Goal: Find specific page/section: Find specific page/section

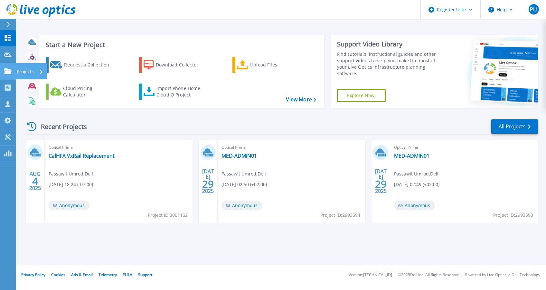
click at [9, 73] on icon at bounding box center [8, 70] width 8 height 5
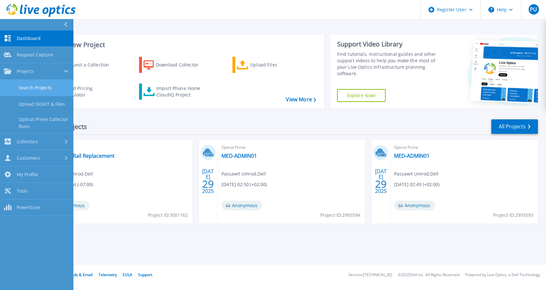
click at [57, 91] on link "Search Projects" at bounding box center [36, 88] width 73 height 16
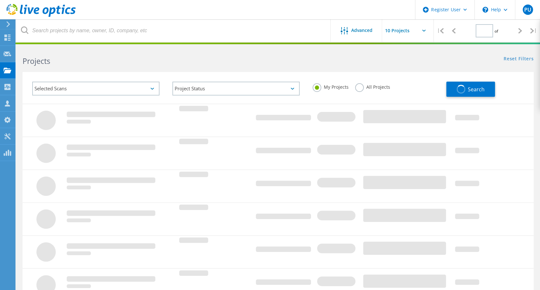
type input "1"
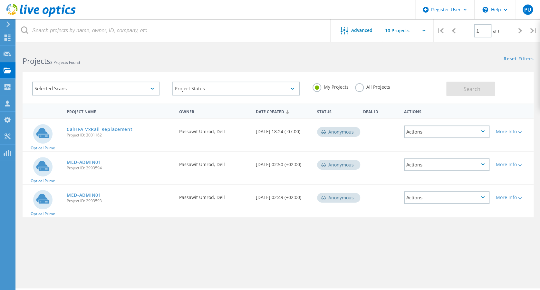
click at [142, 89] on div "Selected Scans" at bounding box center [95, 89] width 127 height 14
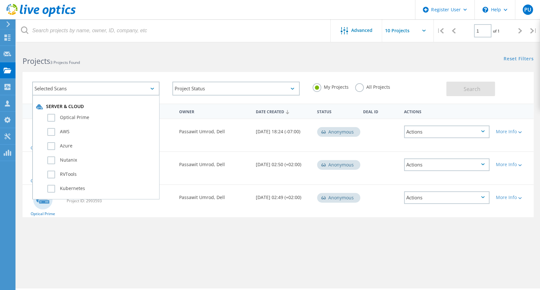
click at [142, 89] on div "Selected Scans" at bounding box center [95, 89] width 127 height 14
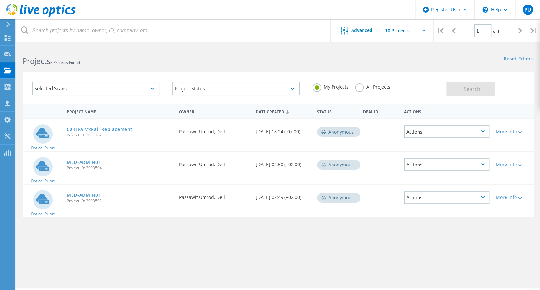
click at [93, 90] on div "Selected Scans" at bounding box center [95, 89] width 127 height 14
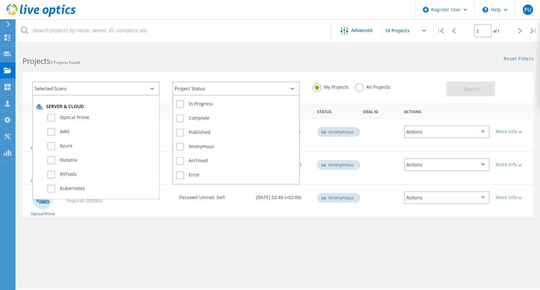
click at [204, 91] on div "Project Status" at bounding box center [235, 89] width 127 height 14
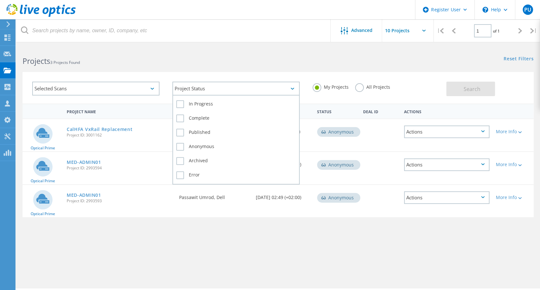
click at [204, 113] on div "Complete" at bounding box center [236, 120] width 120 height 14
click at [193, 119] on label "Complete" at bounding box center [236, 118] width 120 height 8
click at [0, 0] on input "Complete" at bounding box center [0, 0] width 0 height 0
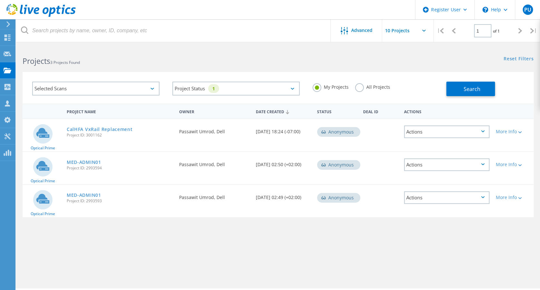
click at [129, 94] on div "Selected Scans" at bounding box center [95, 89] width 127 height 14
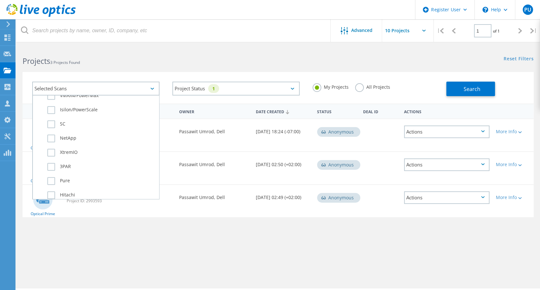
scroll to position [190, 0]
click at [86, 151] on label "Isilon/PowerScale" at bounding box center [101, 153] width 108 height 8
click at [0, 0] on input "Isilon/PowerScale" at bounding box center [0, 0] width 0 height 0
click at [464, 86] on span "Search" at bounding box center [471, 88] width 17 height 7
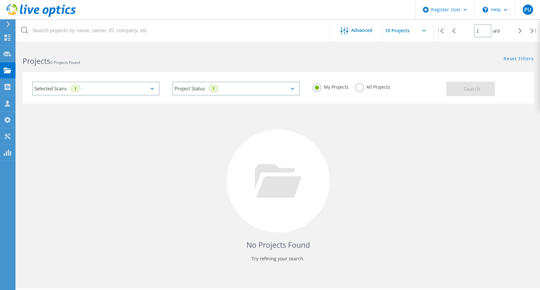
click at [374, 86] on label "All Projects" at bounding box center [372, 86] width 35 height 6
click at [0, 0] on input "All Projects" at bounding box center [0, 0] width 0 height 0
click at [465, 85] on button "Search" at bounding box center [470, 89] width 49 height 14
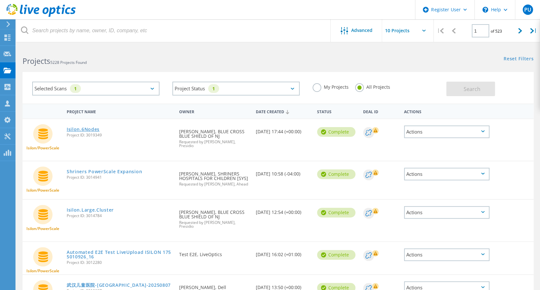
click at [94, 127] on link "Isilon.6Nodes" at bounding box center [83, 129] width 33 height 5
